Goal: Information Seeking & Learning: Learn about a topic

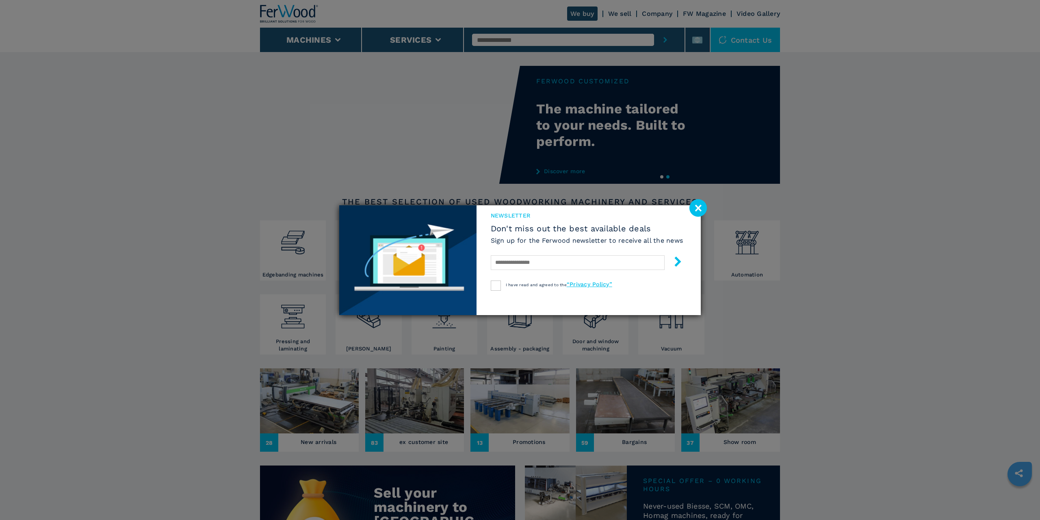
click at [701, 208] on image at bounding box center [698, 207] width 17 height 17
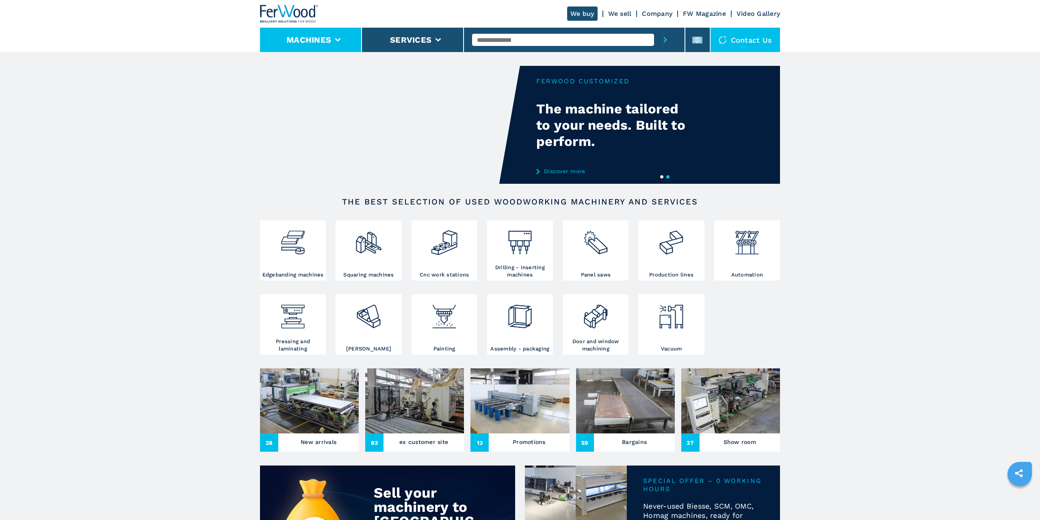
click at [291, 33] on li "Machines" at bounding box center [311, 40] width 102 height 24
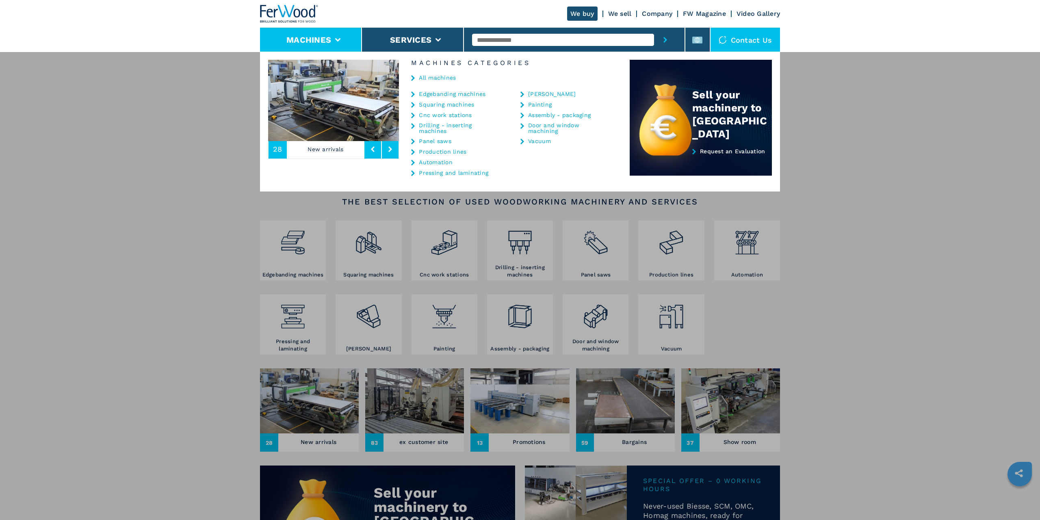
click at [448, 112] on link "Cnc work stations" at bounding box center [445, 115] width 53 height 6
click at [452, 115] on link "Cnc work stations" at bounding box center [445, 115] width 53 height 6
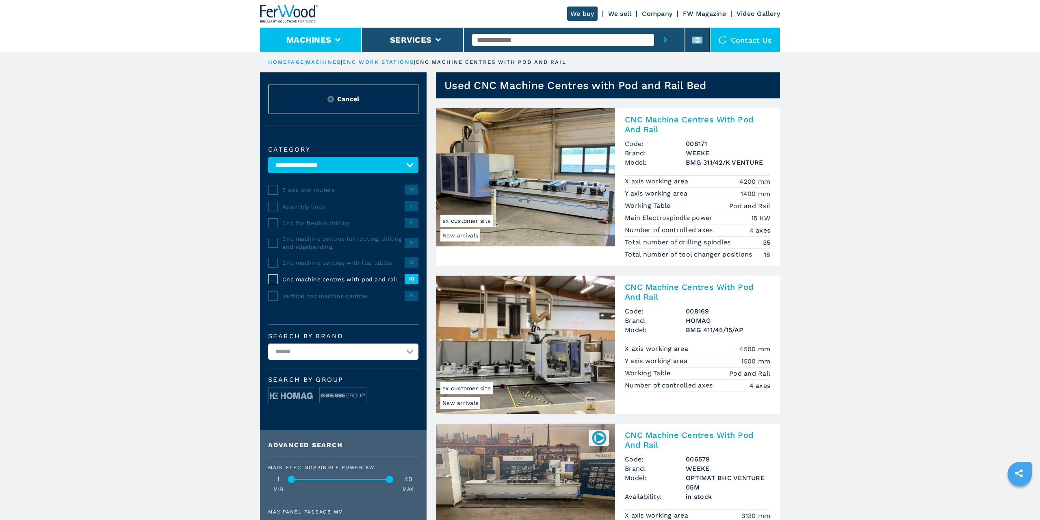
click at [334, 40] on li "Machines" at bounding box center [311, 40] width 102 height 24
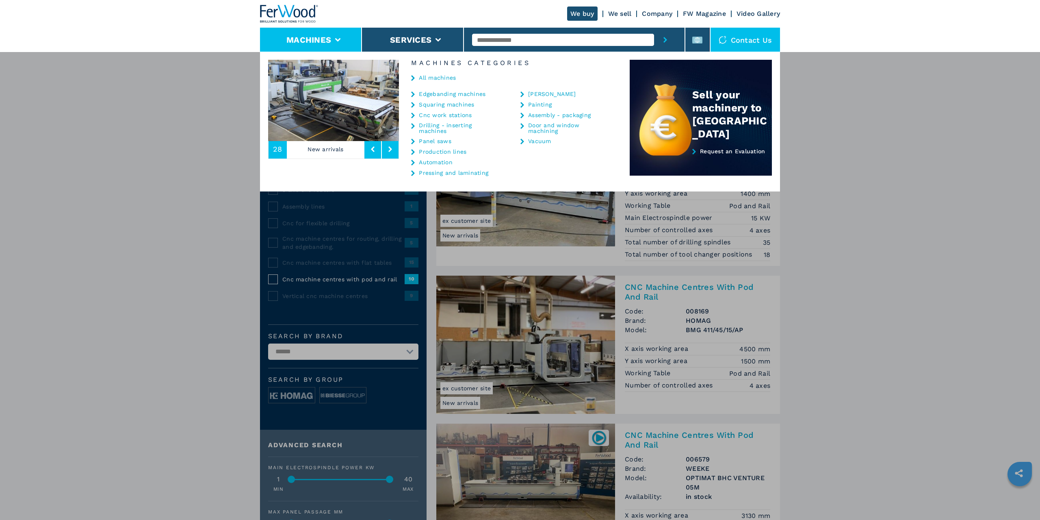
click at [444, 113] on link "Cnc work stations" at bounding box center [445, 115] width 53 height 6
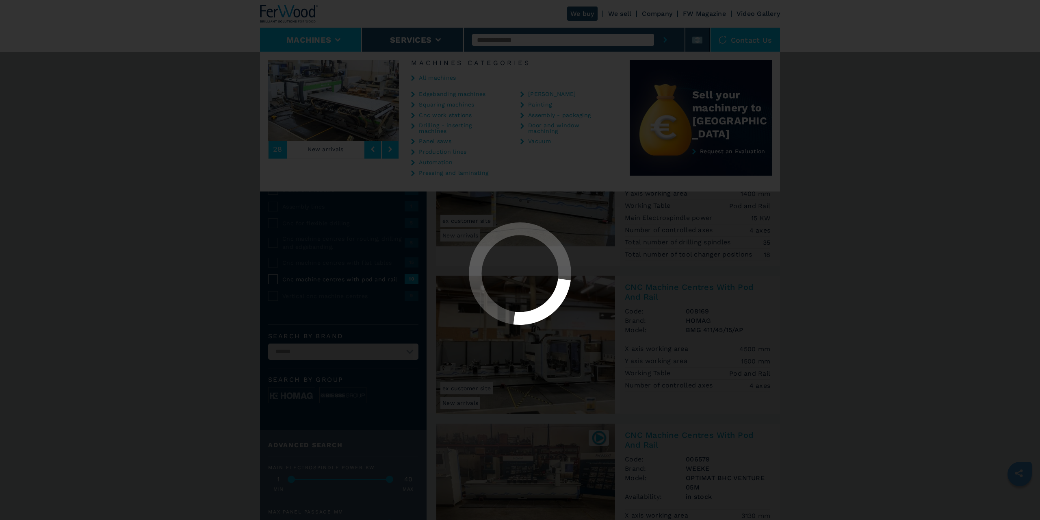
select select "**********"
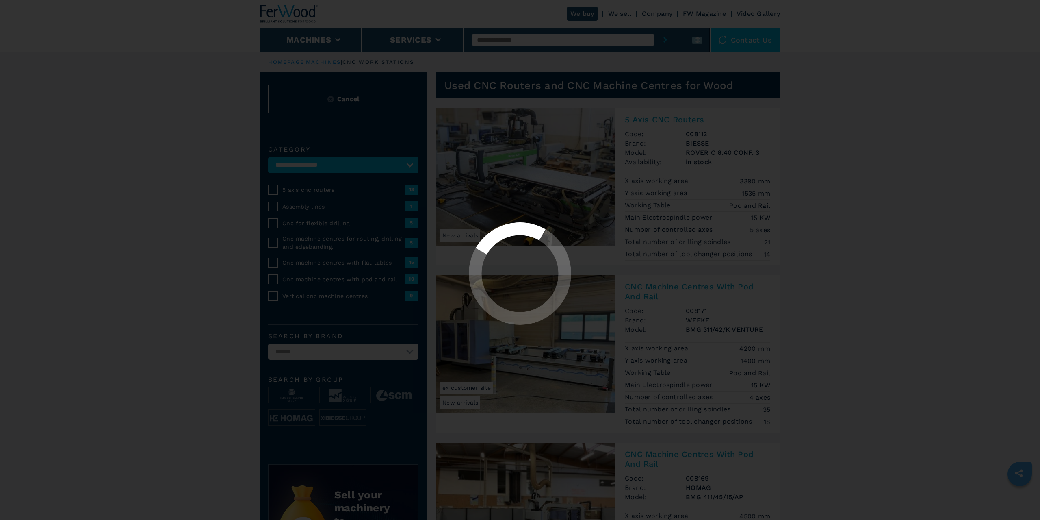
select select "**********"
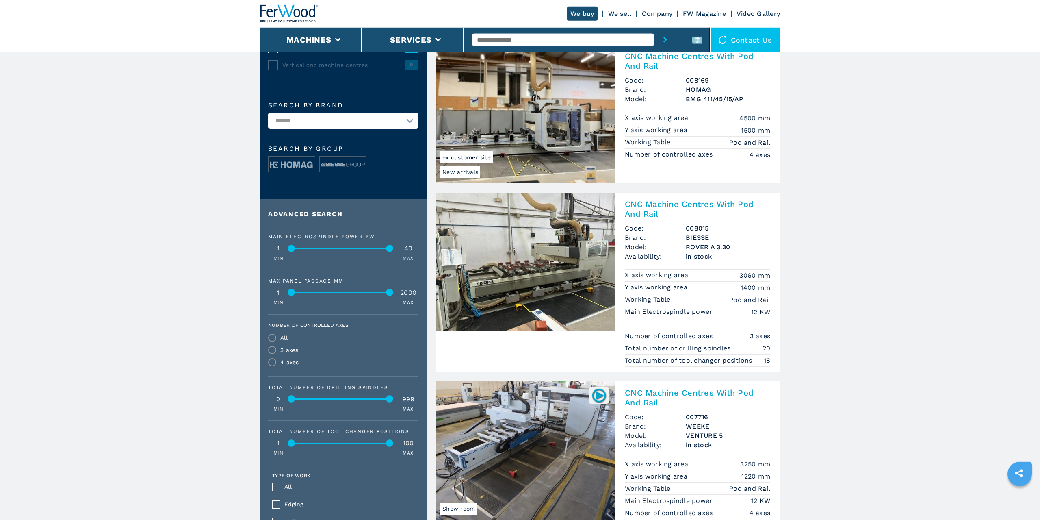
scroll to position [276, 0]
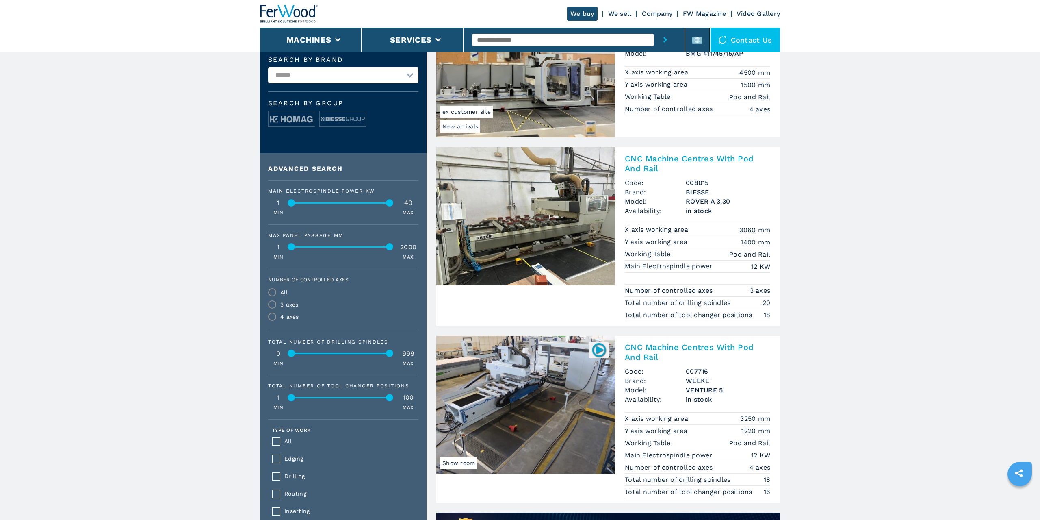
click at [667, 160] on h2 "CNC Machine Centres With Pod And Rail" at bounding box center [697, 164] width 145 height 20
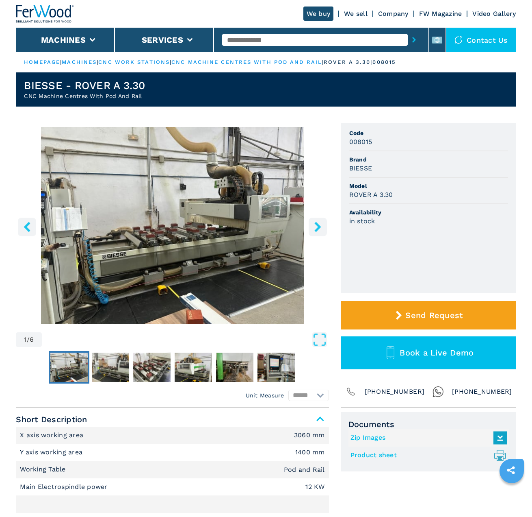
click at [368, 139] on h3 "008015" at bounding box center [361, 141] width 23 height 9
copy h3 "008015"
click at [355, 171] on h3 "BIESSE" at bounding box center [361, 167] width 23 height 9
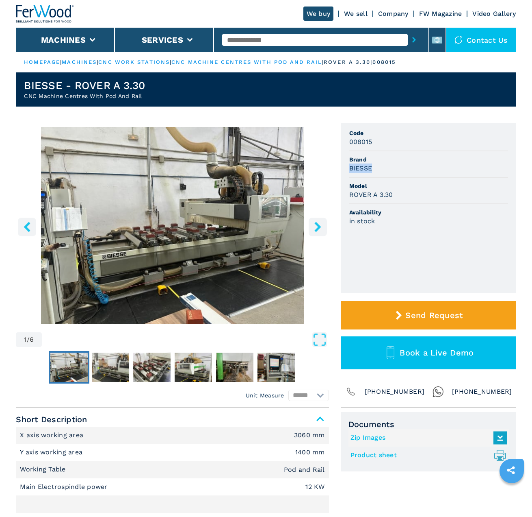
copy h3 "BIESSE"
drag, startPoint x: 394, startPoint y: 193, endPoint x: 351, endPoint y: 194, distance: 43.1
click at [351, 194] on h3 "ROVER A 3.30" at bounding box center [372, 194] width 44 height 9
copy h3 "ROVER A 3.30"
select select "**********"
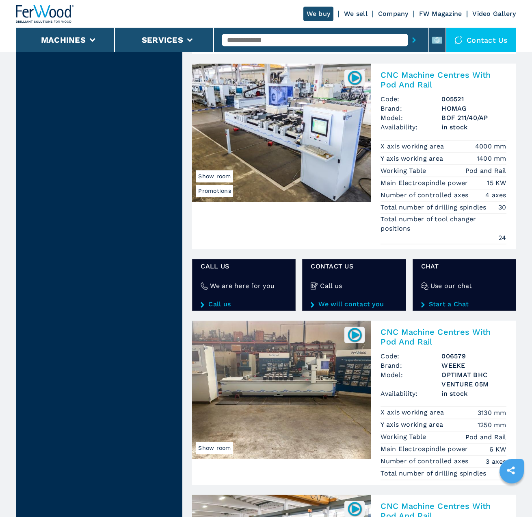
scroll to position [1520, 0]
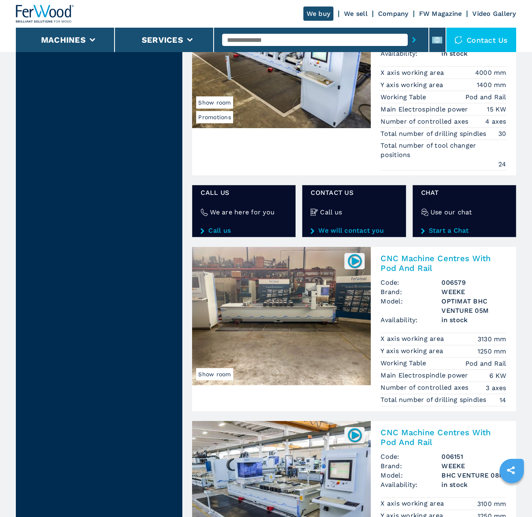
click at [406, 270] on h2 "CNC Machine Centres With Pod And Rail" at bounding box center [444, 263] width 126 height 20
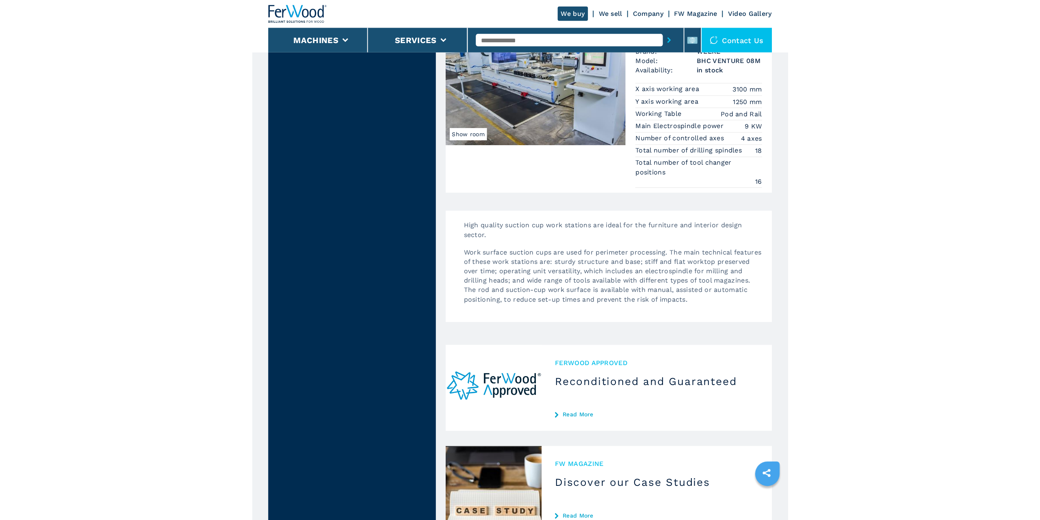
scroll to position [1788, 0]
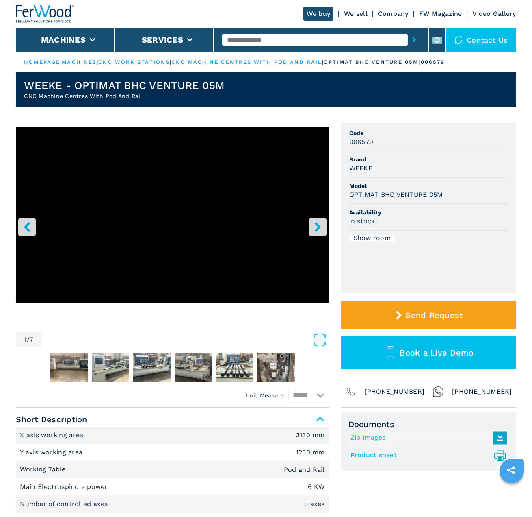
click at [364, 142] on h3 "006579" at bounding box center [362, 141] width 24 height 9
copy h3 "006579"
click at [362, 168] on h3 "WEEKE" at bounding box center [361, 167] width 23 height 9
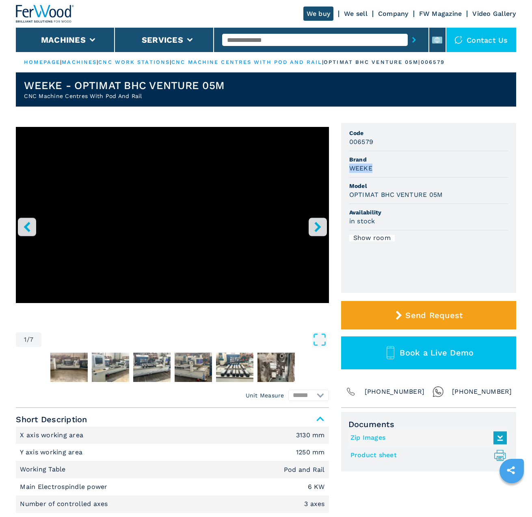
copy h3 "WEEKE"
drag, startPoint x: 444, startPoint y: 195, endPoint x: 351, endPoint y: 191, distance: 93.2
click at [351, 191] on div "OPTIMAT BHC VENTURE 05M" at bounding box center [429, 194] width 159 height 9
copy h3 "OPTIMAT BHC VENTURE 05M"
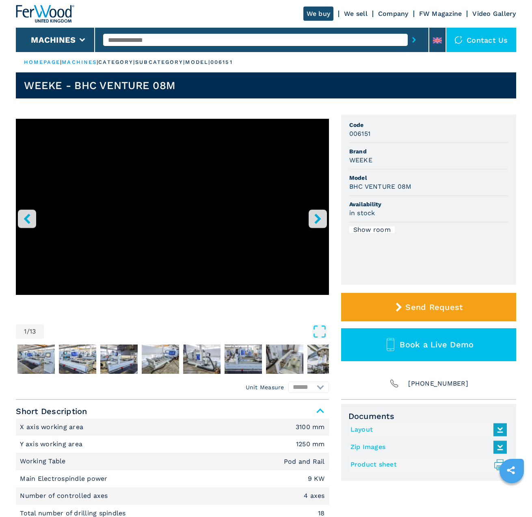
click at [368, 132] on h3 "006151" at bounding box center [361, 133] width 22 height 9
copy h3 "006151"
drag, startPoint x: 423, startPoint y: 188, endPoint x: 350, endPoint y: 187, distance: 72.8
click at [350, 187] on div "BHC VENTURE 08M" at bounding box center [429, 186] width 159 height 9
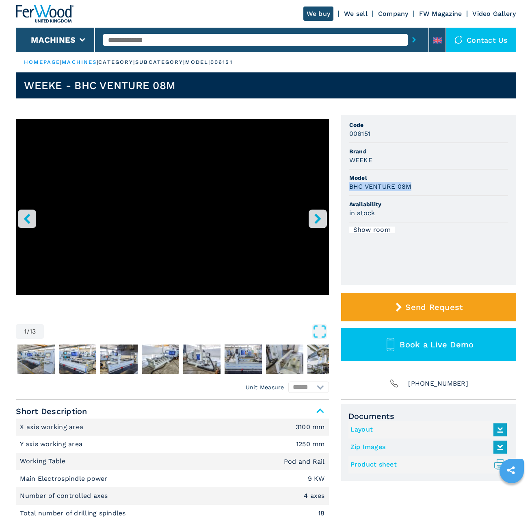
copy h3 "BHC VENTURE 08M"
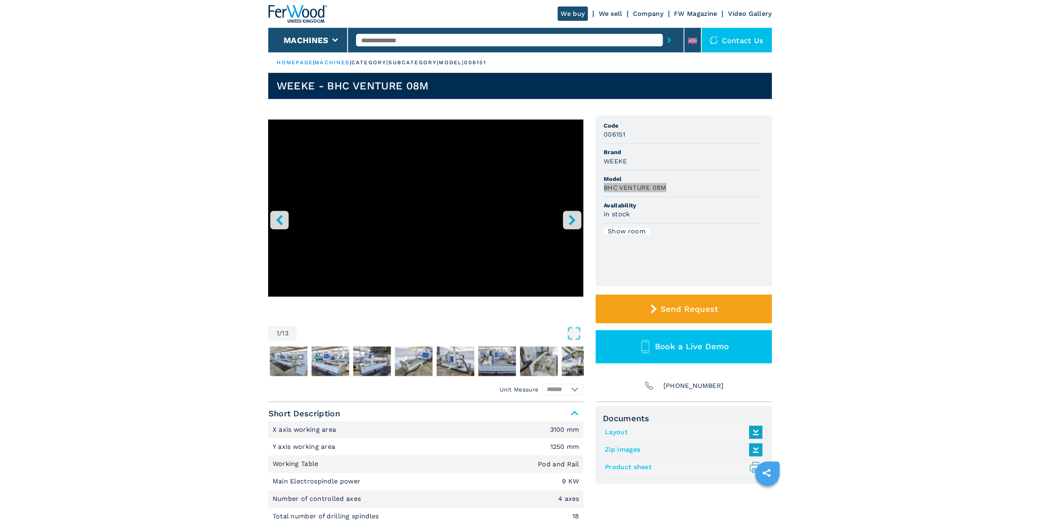
scroll to position [138, 0]
